Goal: Task Accomplishment & Management: Use online tool/utility

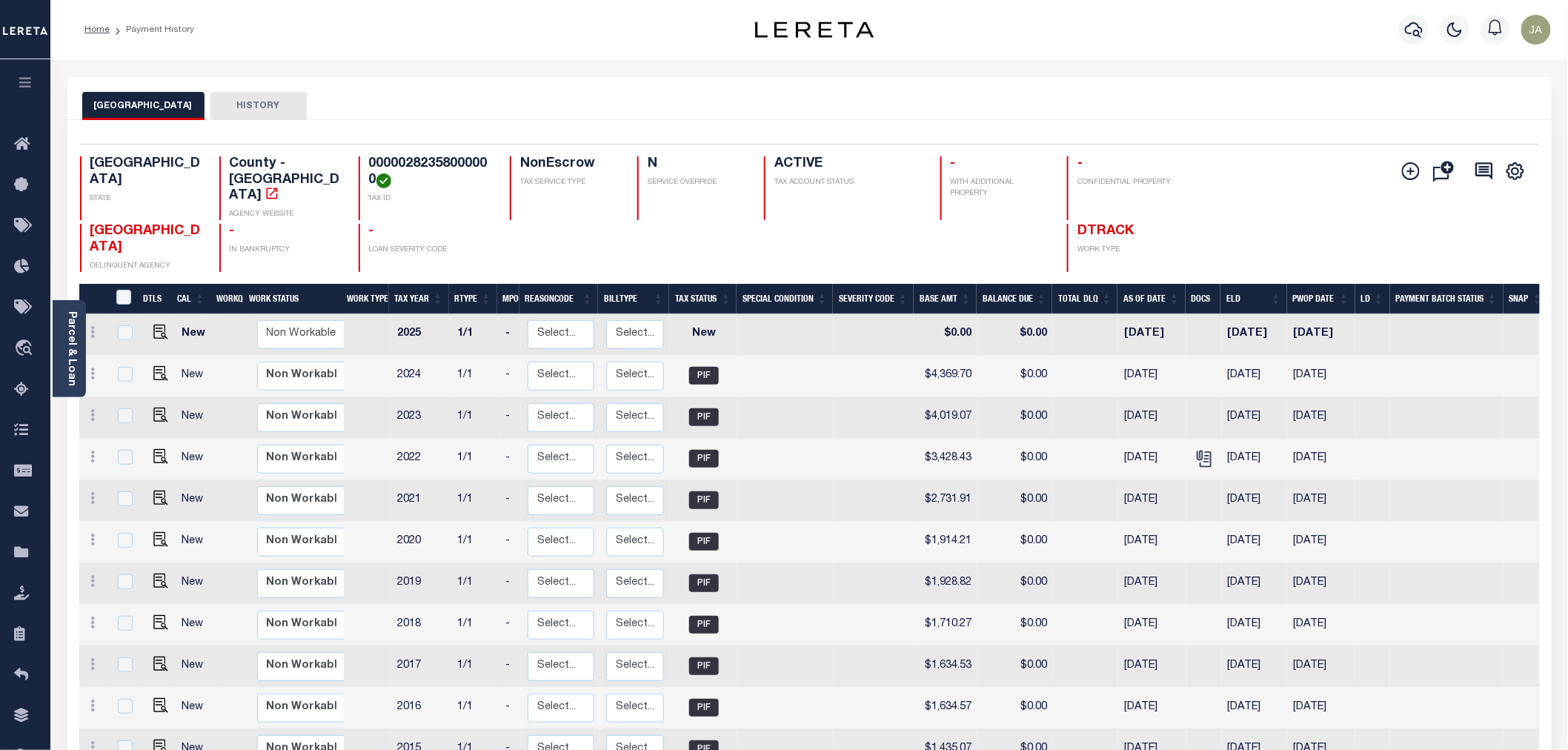
click at [17, 75] on button "button" at bounding box center [25, 85] width 50 height 50
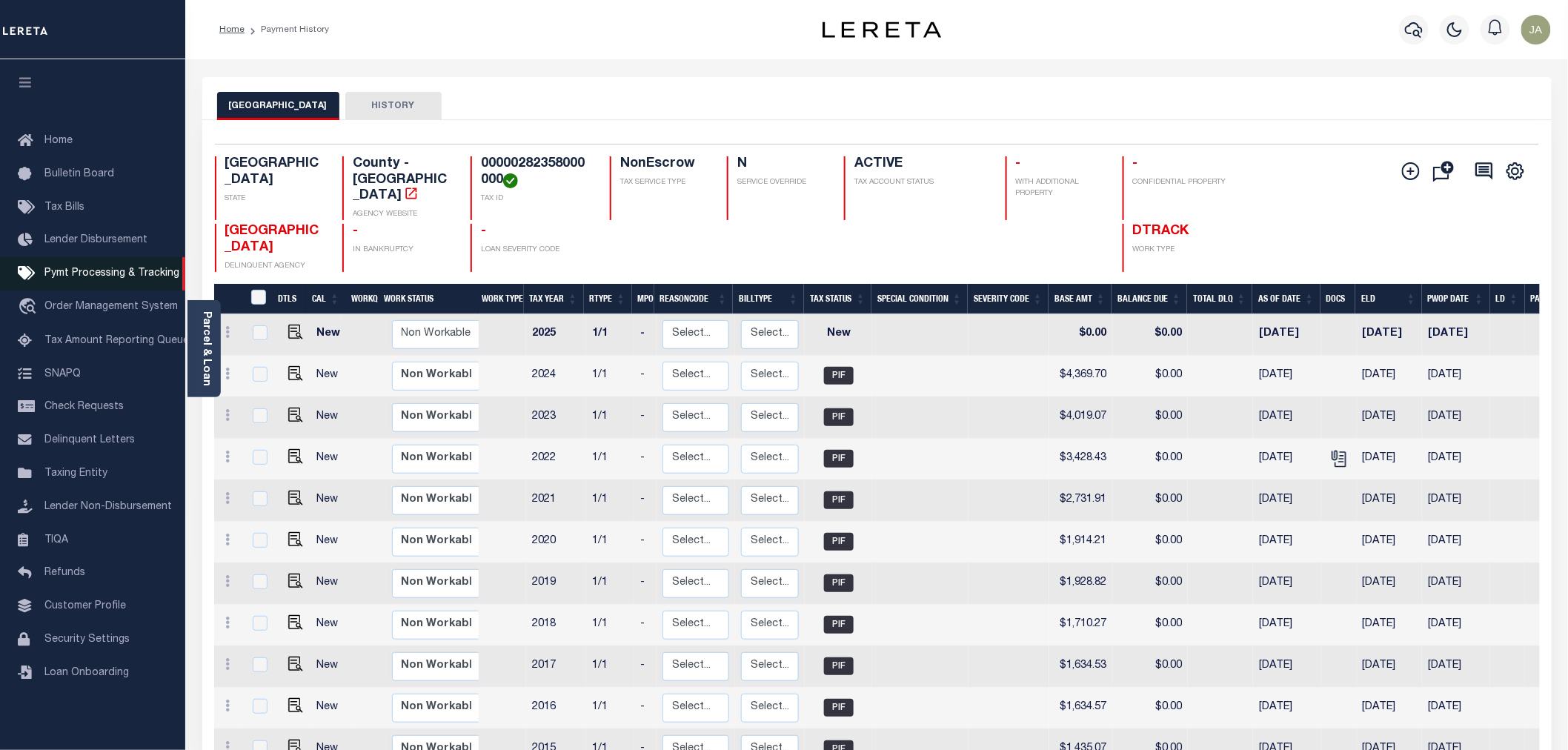
click at [91, 267] on link "Pymt Processing & Tracking" at bounding box center [93, 274] width 186 height 33
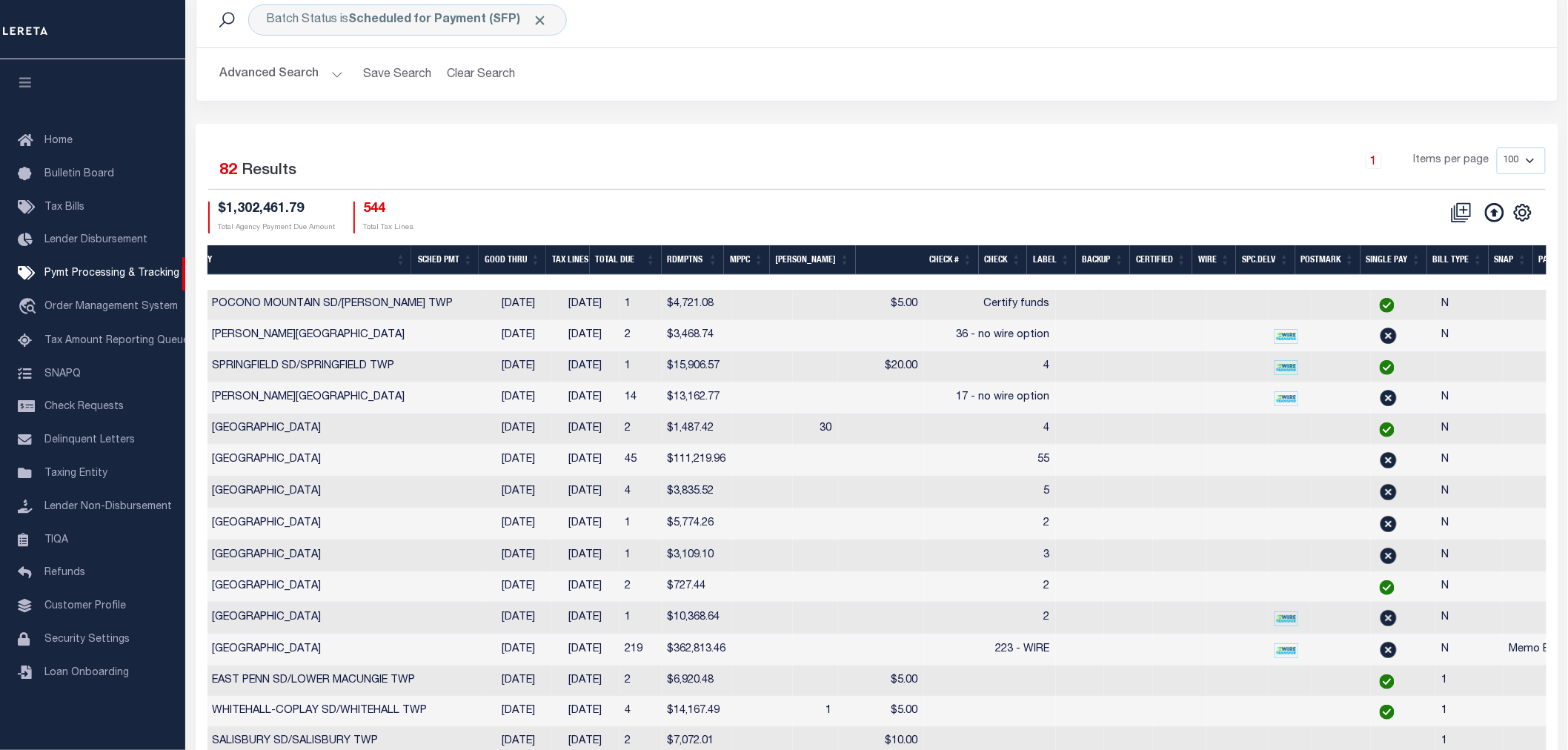
scroll to position [0, 743]
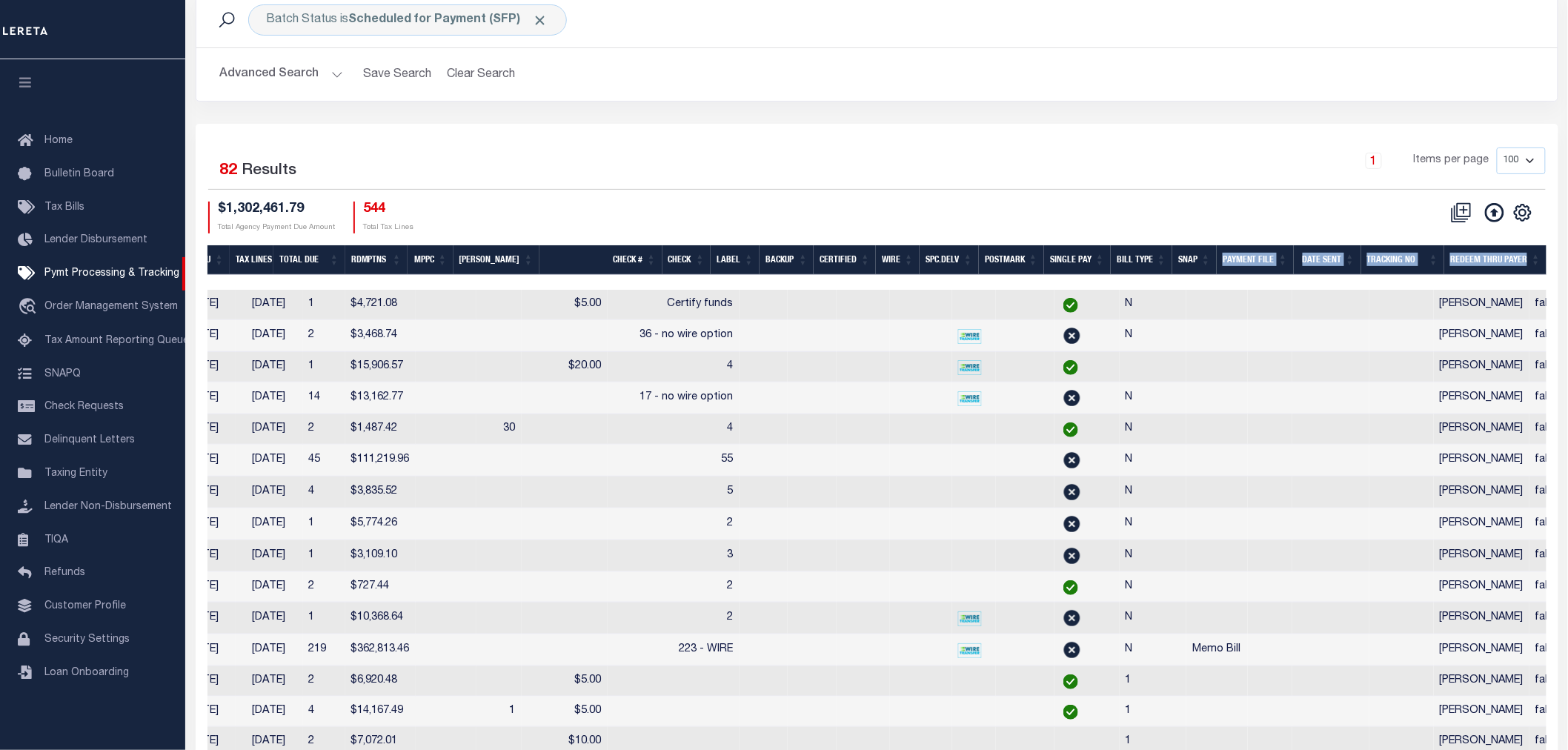
drag, startPoint x: 1122, startPoint y: 277, endPoint x: 1199, endPoint y: 265, distance: 77.9
click at [538, 16] on span "Click to Remove" at bounding box center [540, 20] width 15 height 15
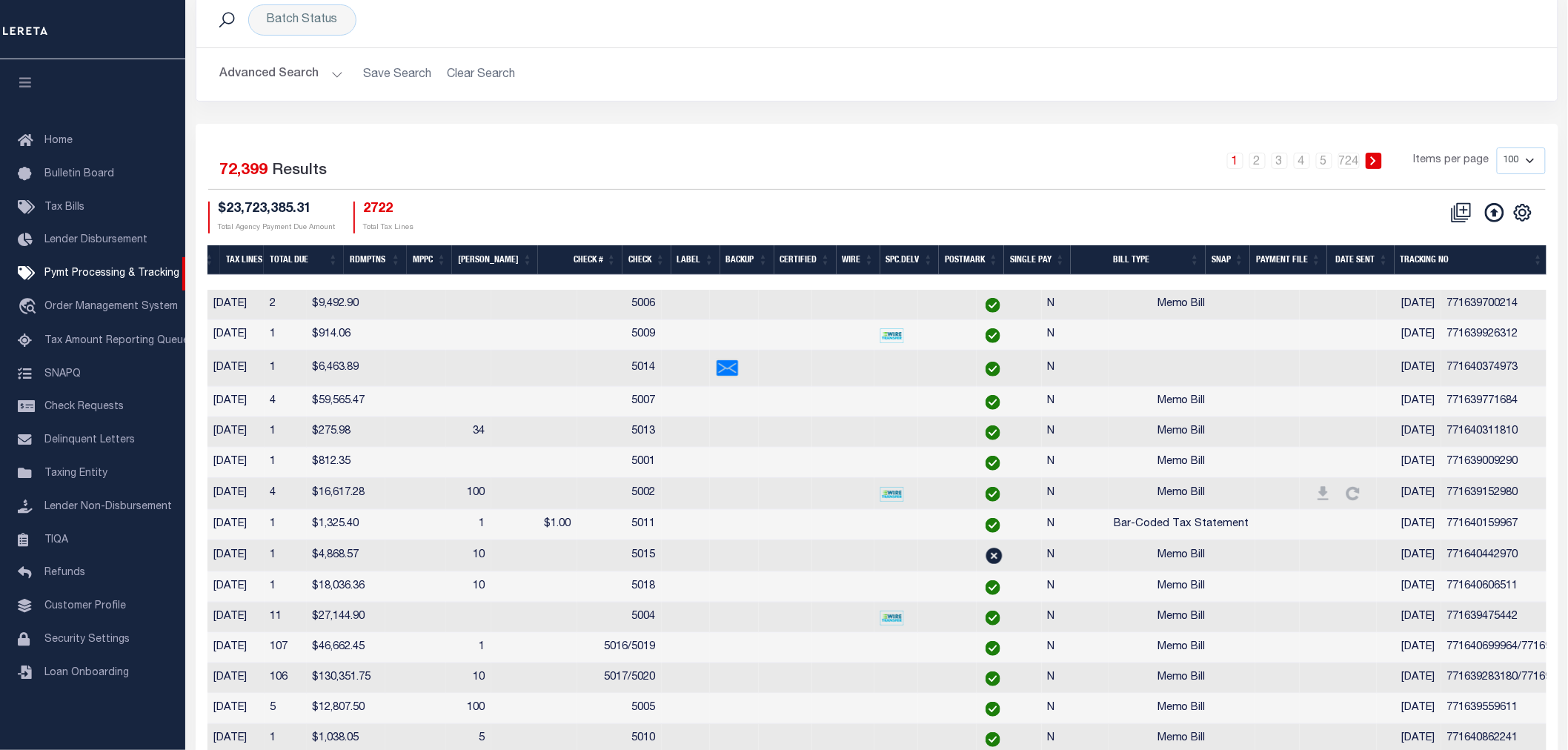
scroll to position [0, 847]
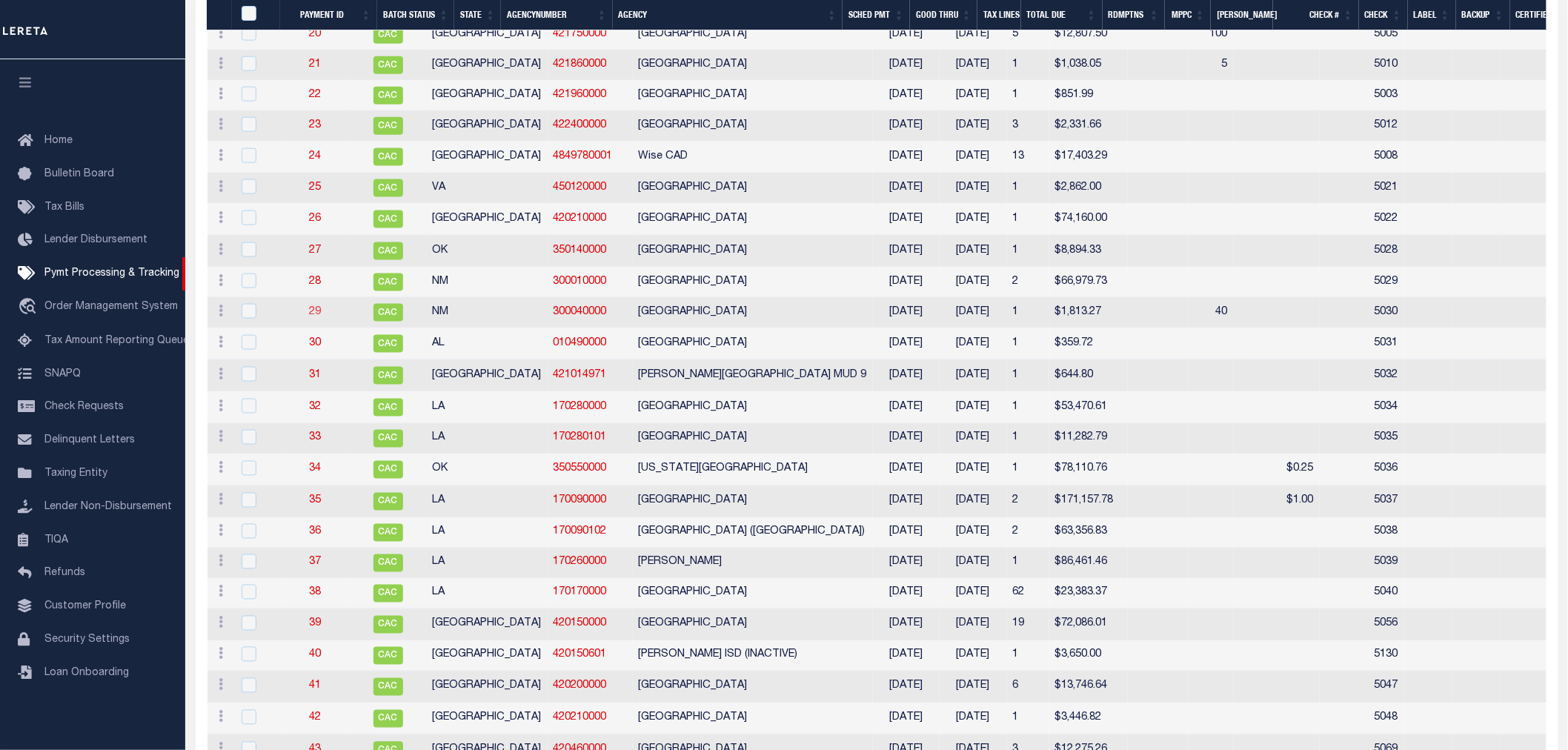
click at [321, 317] on link "29" at bounding box center [314, 312] width 12 height 11
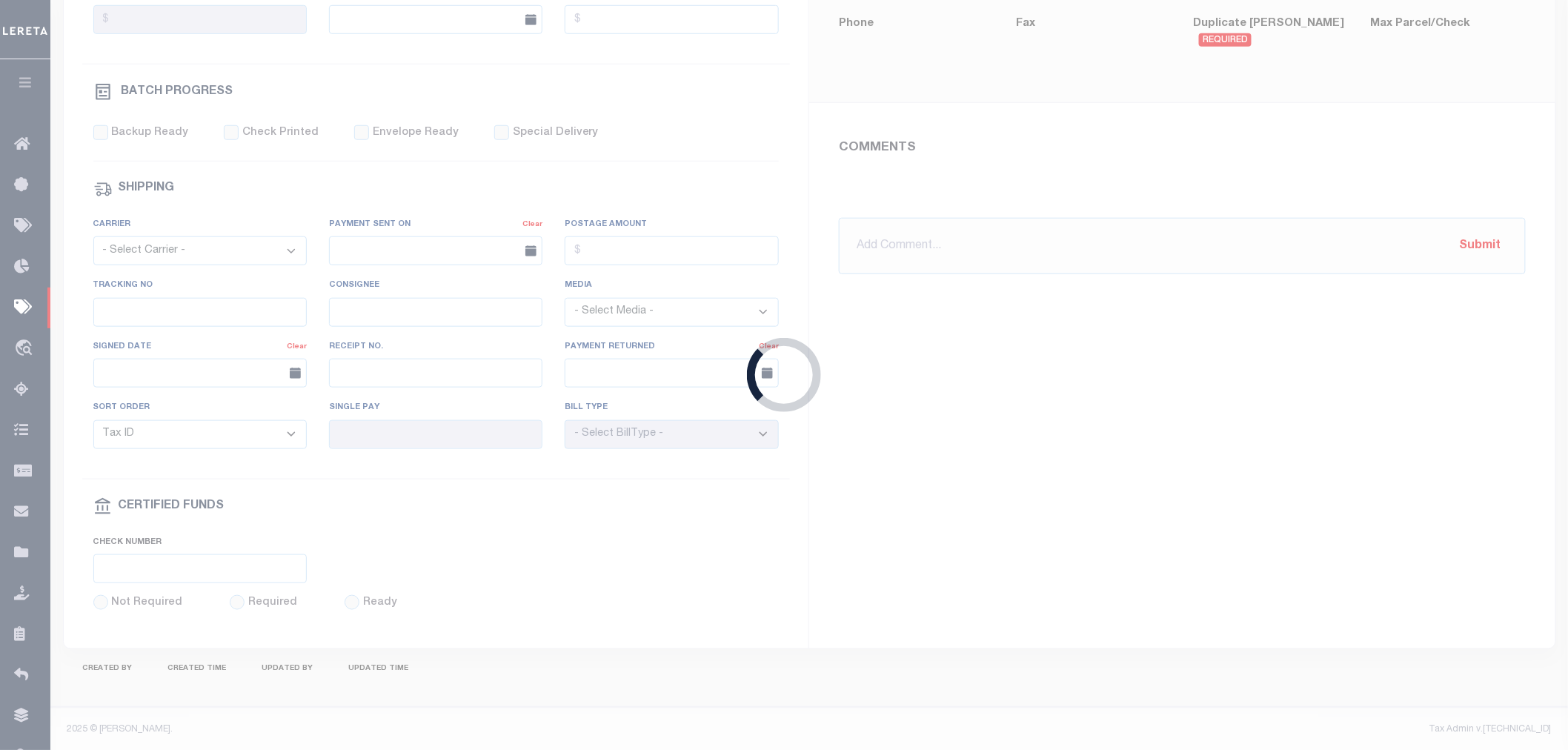
select select "CAC"
type input "[DATE]"
type input "$1,813.27"
select select "CHK"
type input "5030"
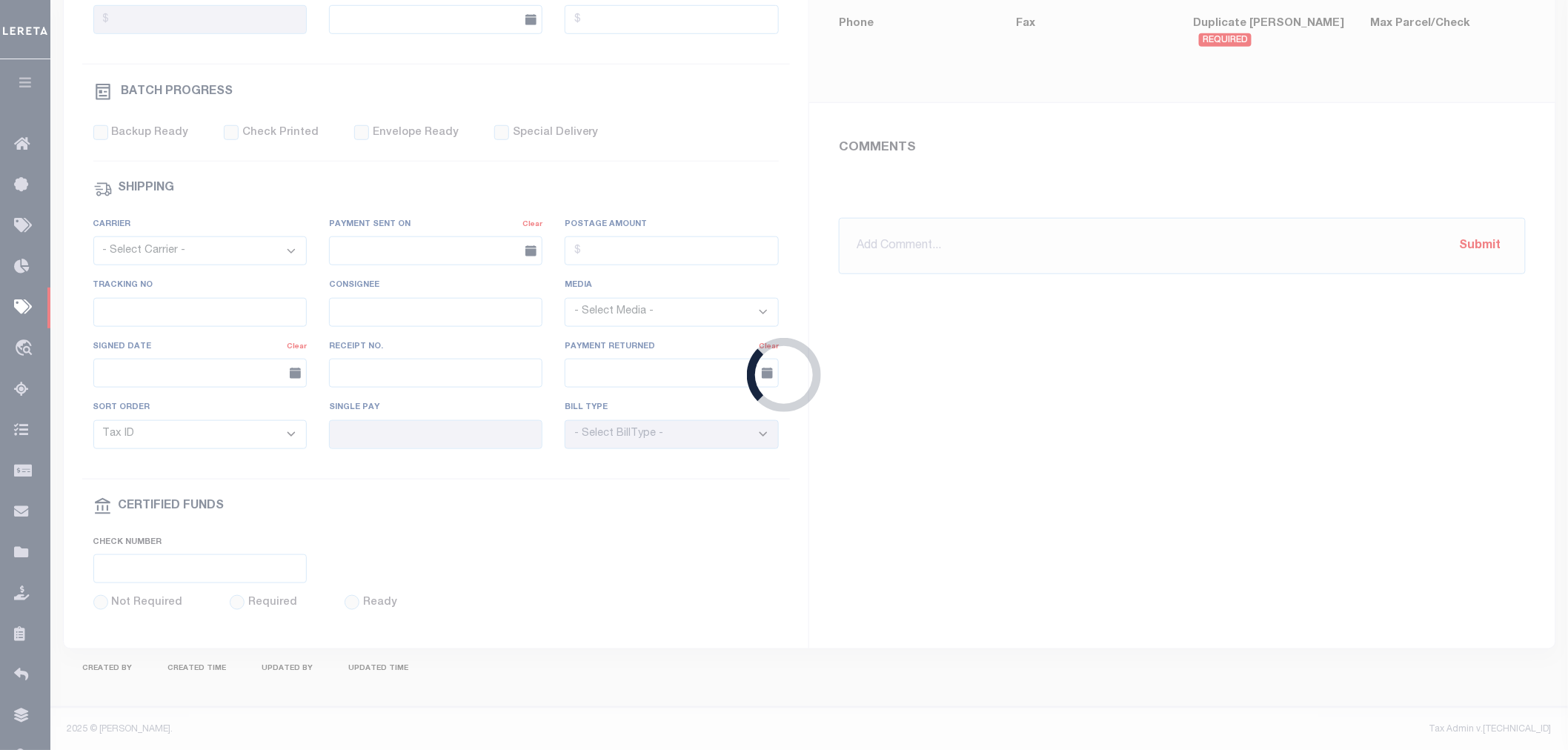
select select
select select "USS"
type input "[DATE]"
type input "NONE"
select select "PAP"
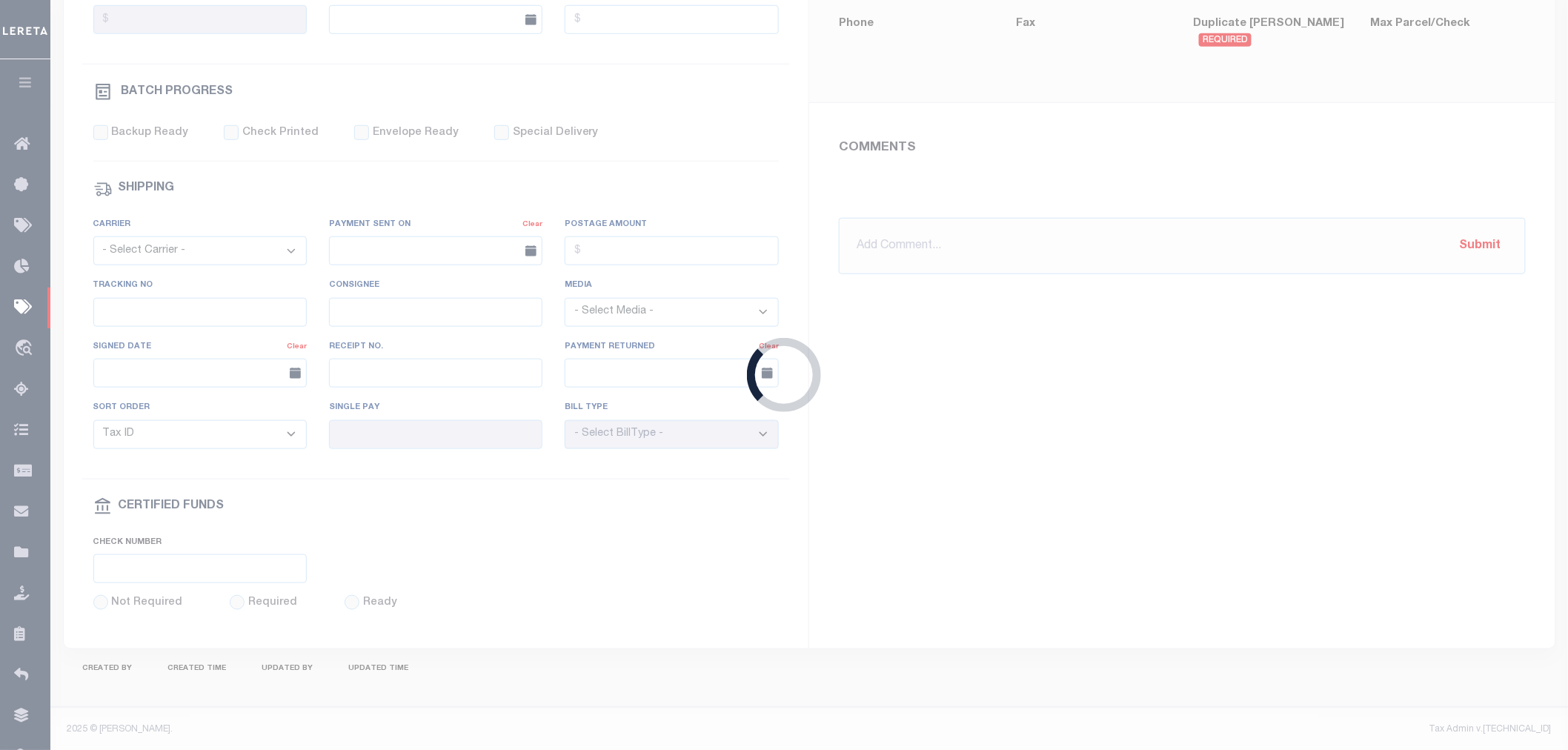
type input "N"
radio input "true"
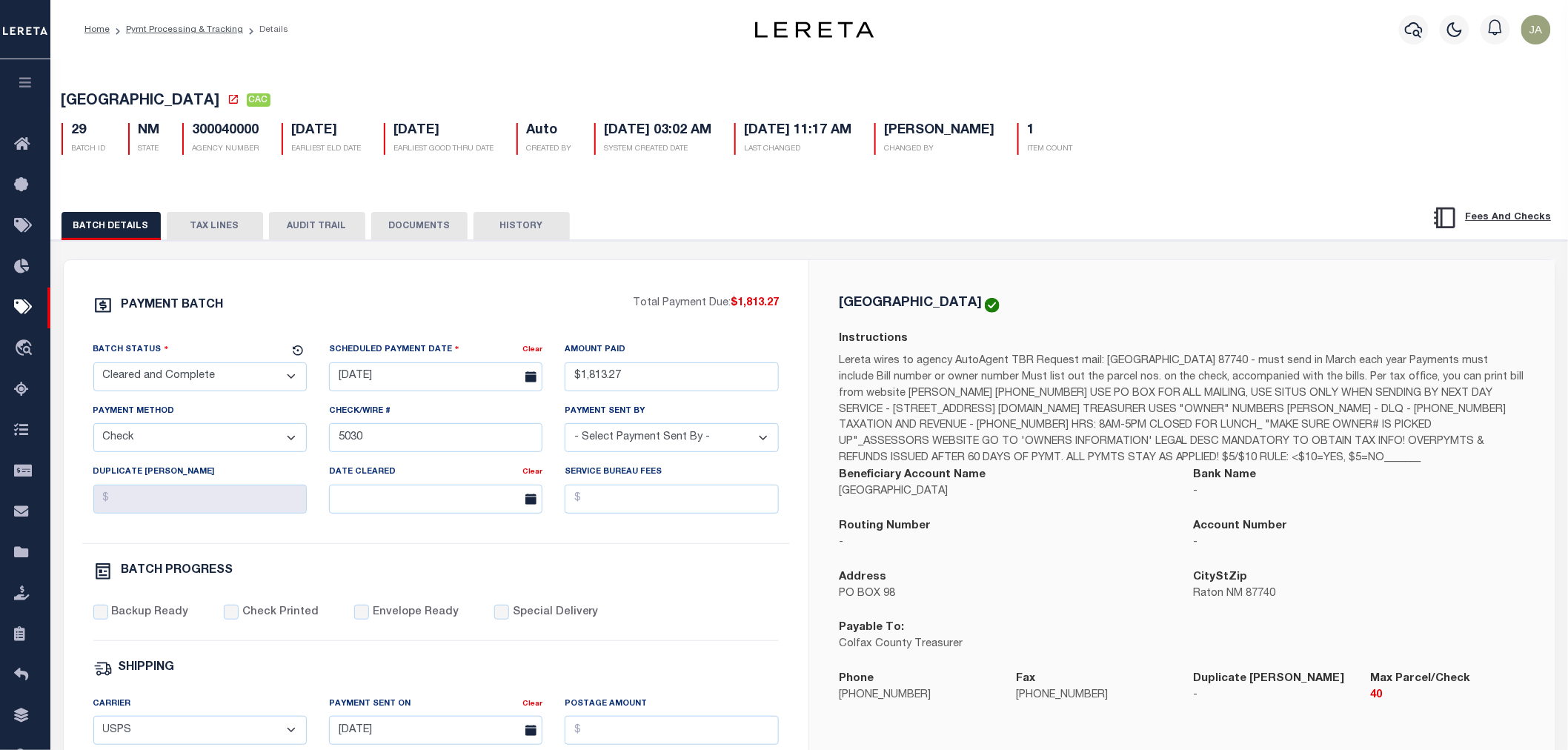
click at [207, 222] on button "TAX LINES" at bounding box center [214, 225] width 96 height 28
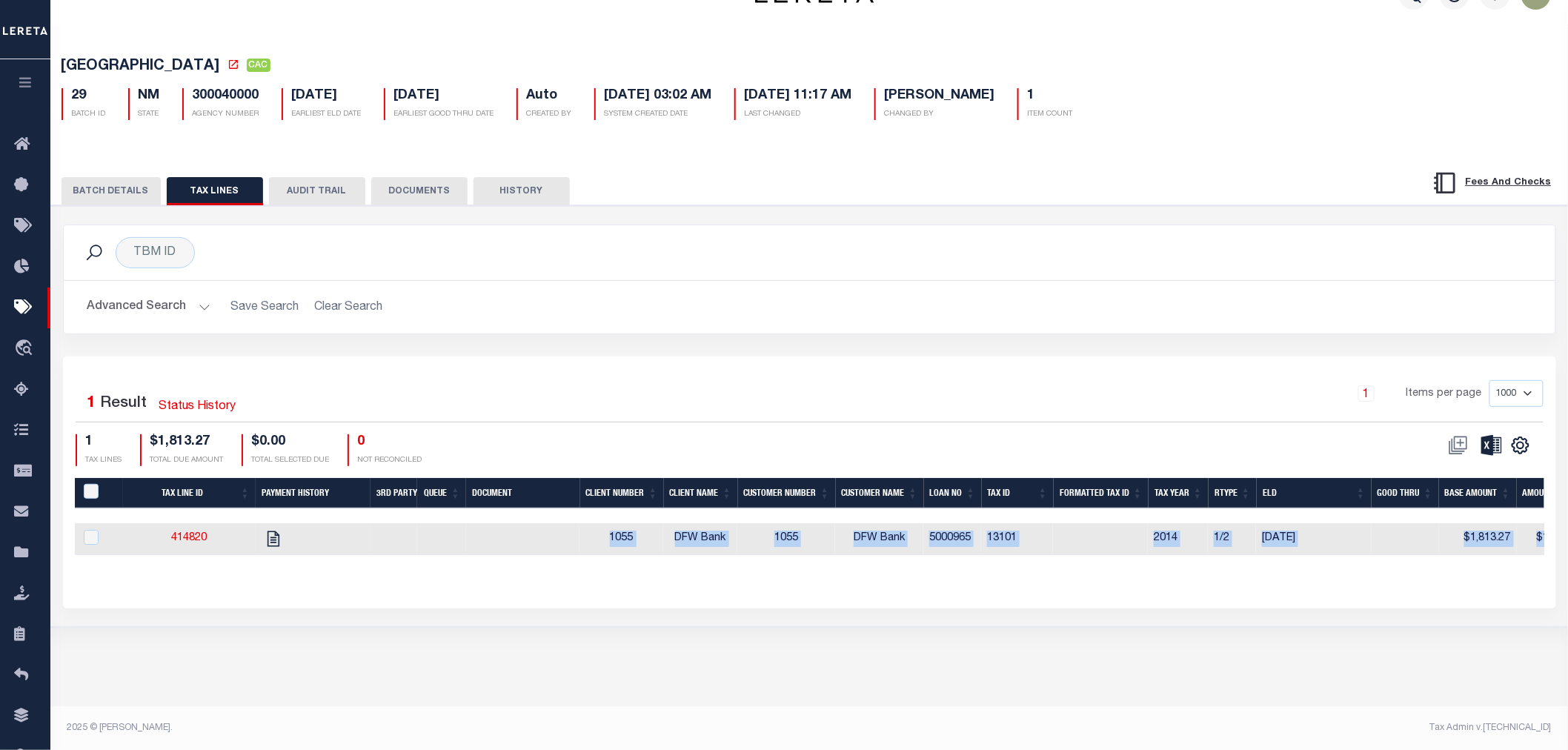
drag, startPoint x: 489, startPoint y: 556, endPoint x: 802, endPoint y: 609, distance: 317.5
click at [969, 601] on div "Selected 1 Result Status History 1 Items per page 1000 2500 5000 10000 1 TAX LI…" at bounding box center [810, 482] width 1493 height 251
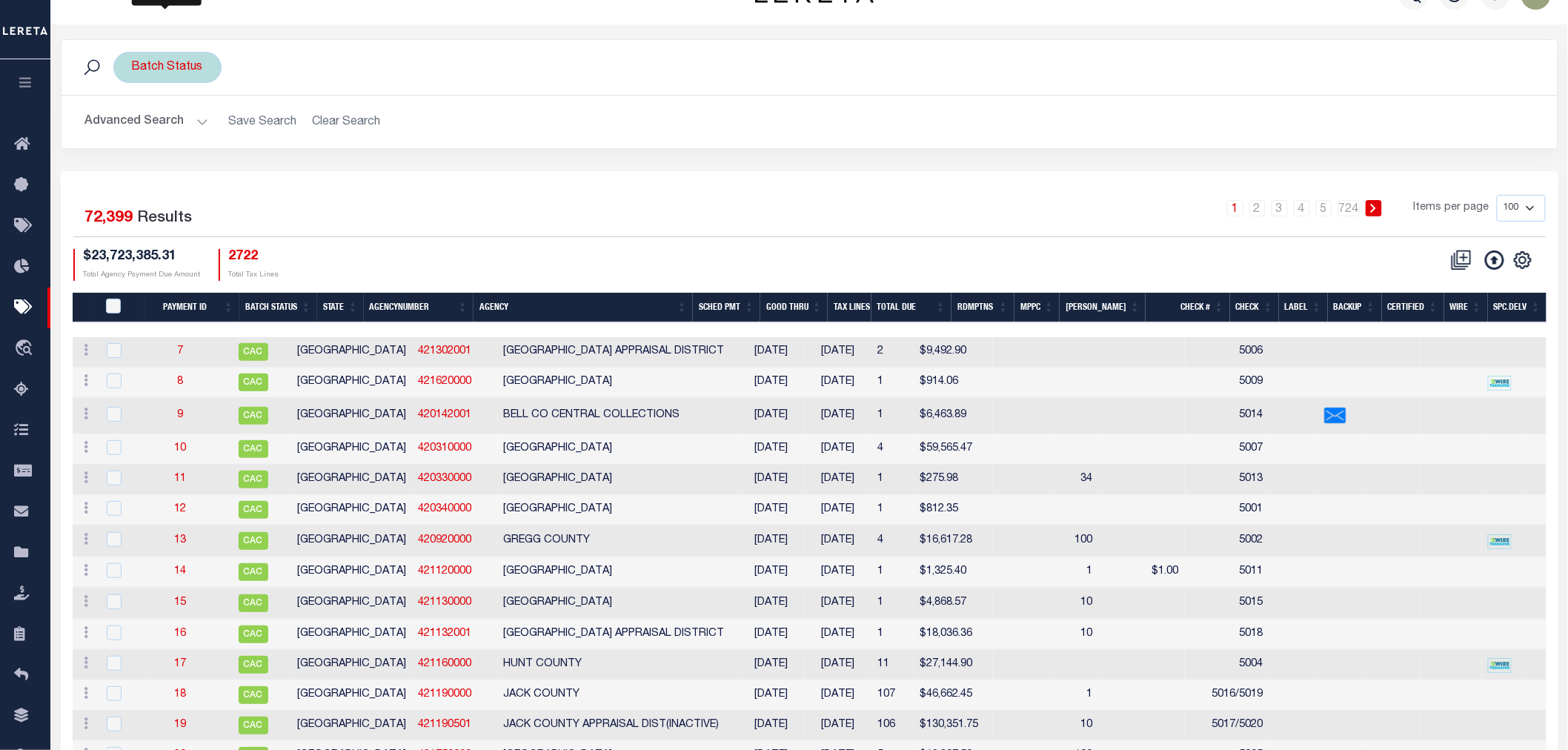
click at [191, 78] on div "Batch Status" at bounding box center [168, 68] width 108 height 32
click at [261, 147] on select "Awaiting Funds (AWF) Cleared and Complete (CAC) New Check Needed (NCN) Payment …" at bounding box center [241, 140] width 218 height 28
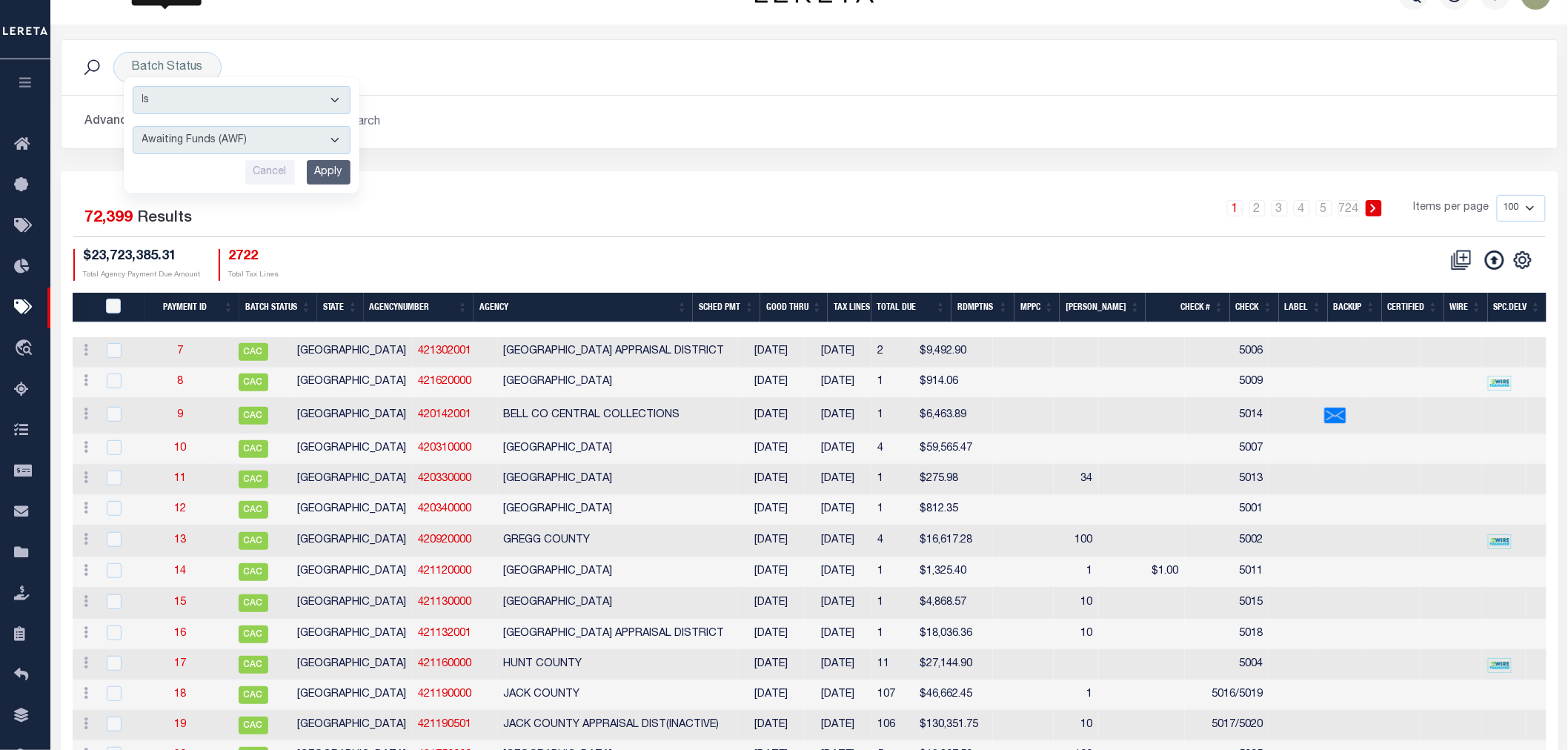
select select "SFP"
click at [132, 126] on select "Awaiting Funds (AWF) Cleared and Complete (CAC) New Check Needed (NCN) Payment …" at bounding box center [241, 140] width 218 height 28
